Goal: Information Seeking & Learning: Learn about a topic

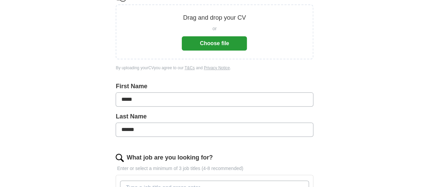
scroll to position [203, 0]
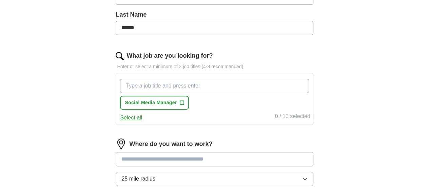
click at [211, 86] on input "What job are you looking for?" at bounding box center [214, 86] width 188 height 14
click at [231, 109] on div "post production intern Social Media Manager +" at bounding box center [214, 94] width 191 height 36
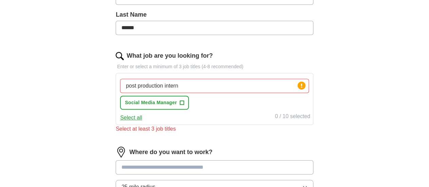
drag, startPoint x: 183, startPoint y: 83, endPoint x: 217, endPoint y: 82, distance: 34.3
click at [217, 82] on input "post production intern" at bounding box center [214, 86] width 188 height 14
type input "post production"
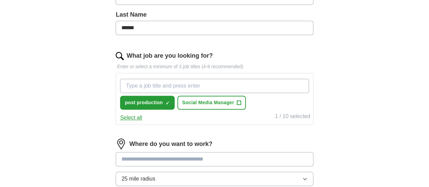
click at [180, 84] on input "What job are you looking for?" at bounding box center [214, 86] width 188 height 14
type input "production"
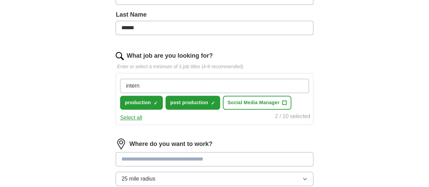
type input "intern"
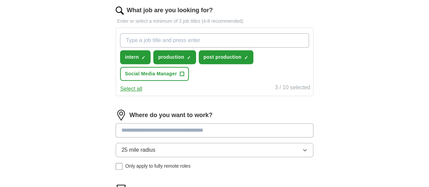
scroll to position [305, 0]
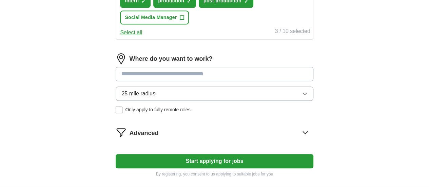
click at [205, 72] on input at bounding box center [214, 74] width 197 height 14
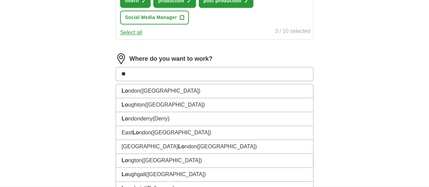
type input "***"
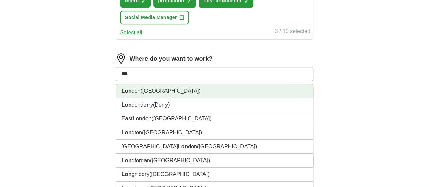
drag, startPoint x: 163, startPoint y: 88, endPoint x: 190, endPoint y: 114, distance: 37.4
click at [163, 88] on span "([GEOGRAPHIC_DATA])" at bounding box center [170, 91] width 60 height 6
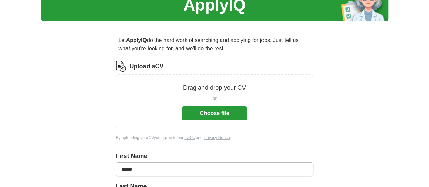
scroll to position [0, 0]
